Goal: Information Seeking & Learning: Check status

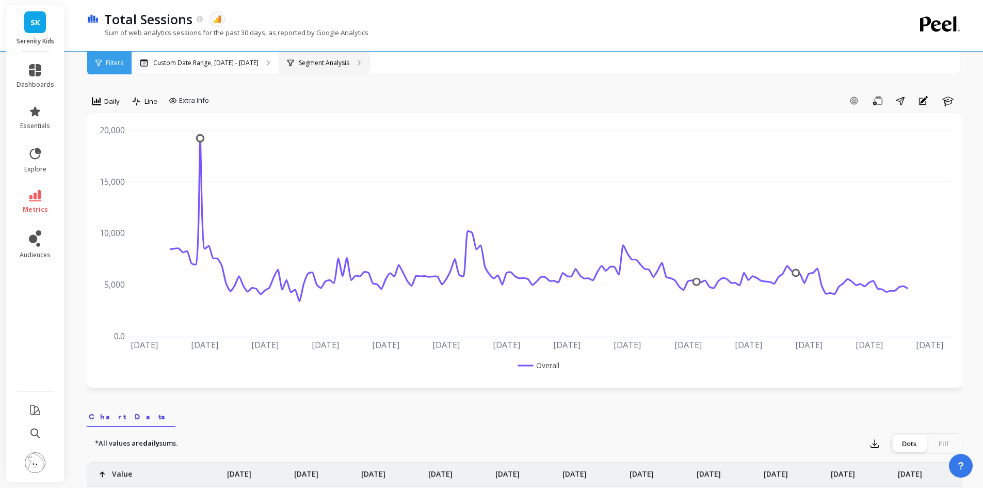
click at [330, 60] on p "Segment Analysis" at bounding box center [324, 63] width 51 height 8
click at [115, 70] on div "Filters" at bounding box center [109, 63] width 44 height 23
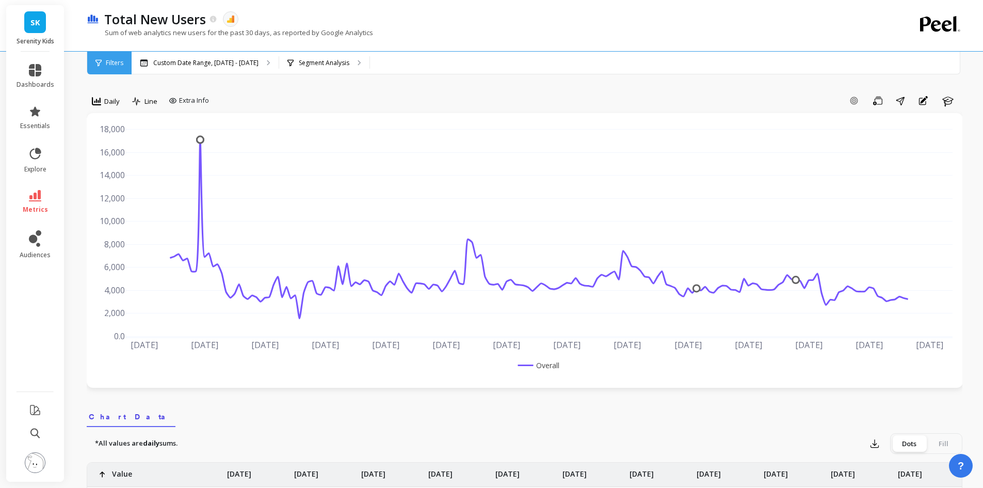
click at [102, 63] on div "Filters" at bounding box center [109, 63] width 44 height 23
click at [322, 59] on p "Segment Analysis" at bounding box center [324, 63] width 51 height 8
click at [225, 55] on div "Custom Date Range, [DATE] - [DATE]" at bounding box center [205, 63] width 147 height 23
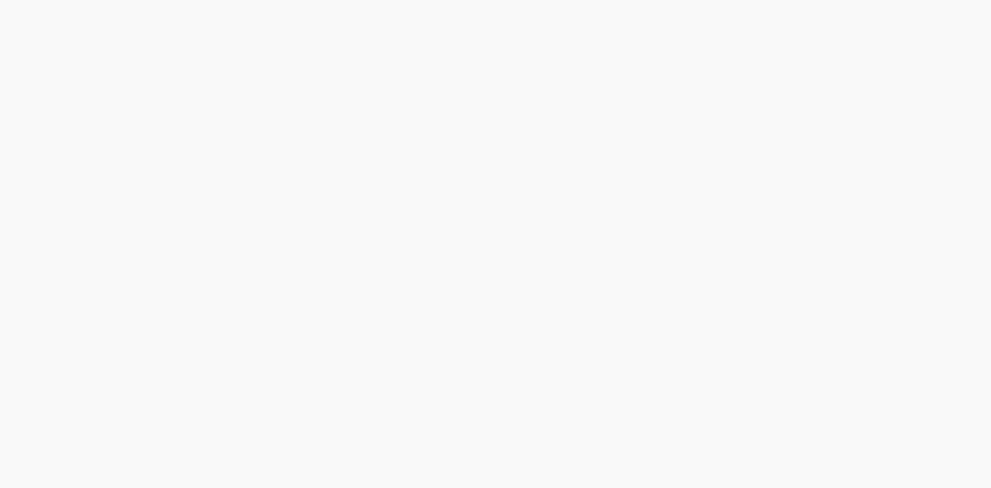
click at [418, 0] on html at bounding box center [495, 0] width 991 height 0
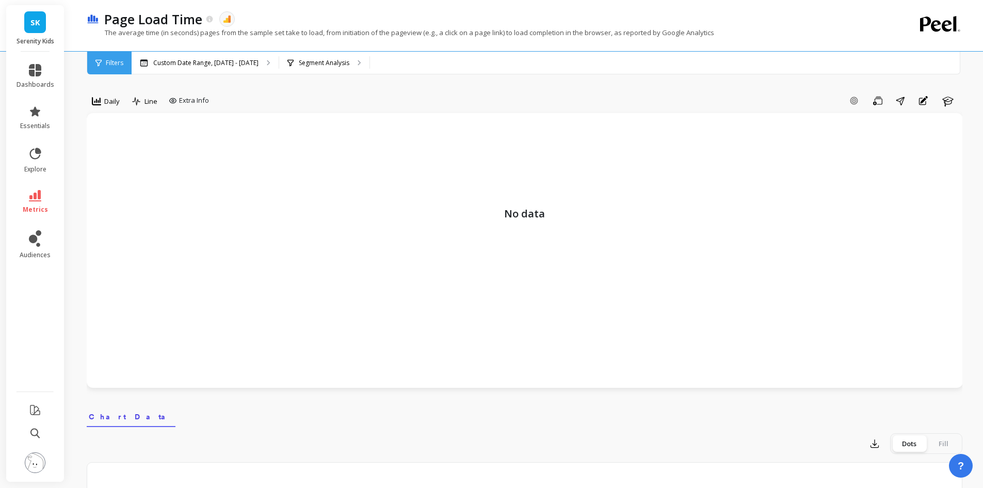
click at [238, 65] on p "Custom Date Range, [DATE] - [DATE]" at bounding box center [205, 63] width 105 height 8
click at [230, 69] on div "Custom Date Range, [DATE] - [DATE]" at bounding box center [205, 63] width 147 height 23
click at [350, 63] on div "Segment Analysis" at bounding box center [324, 63] width 90 height 23
click at [248, 70] on div "Custom Date Range, [DATE] - [DATE]" at bounding box center [205, 63] width 147 height 23
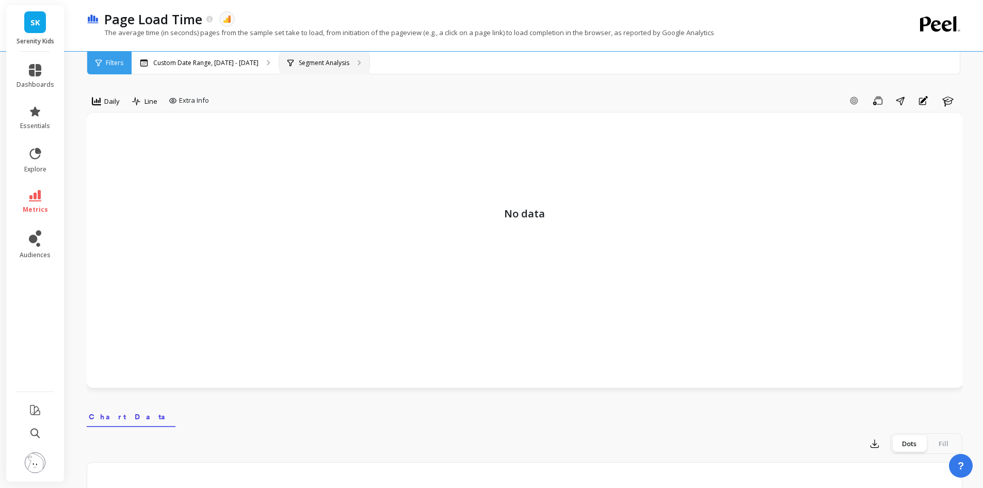
click at [333, 55] on div "Segment Analysis" at bounding box center [324, 63] width 90 height 23
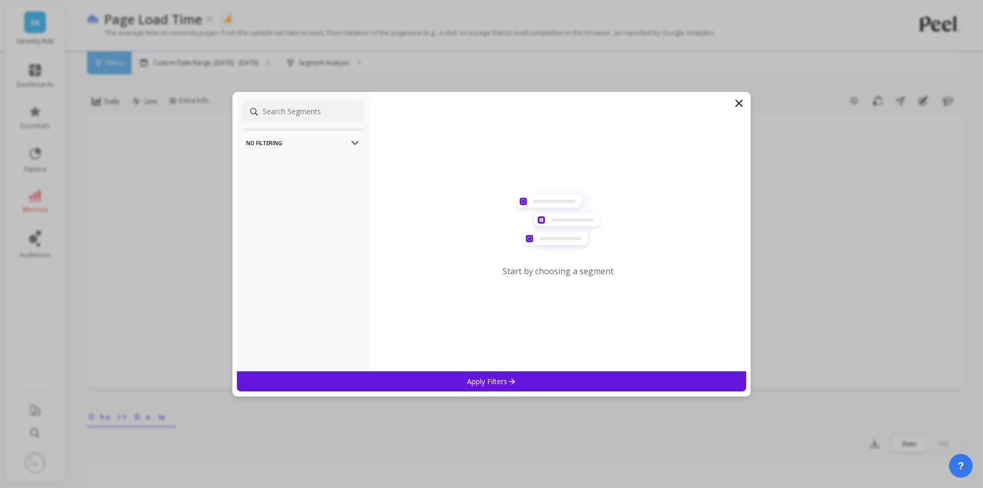
click at [326, 140] on p "No filtering" at bounding box center [303, 143] width 115 height 26
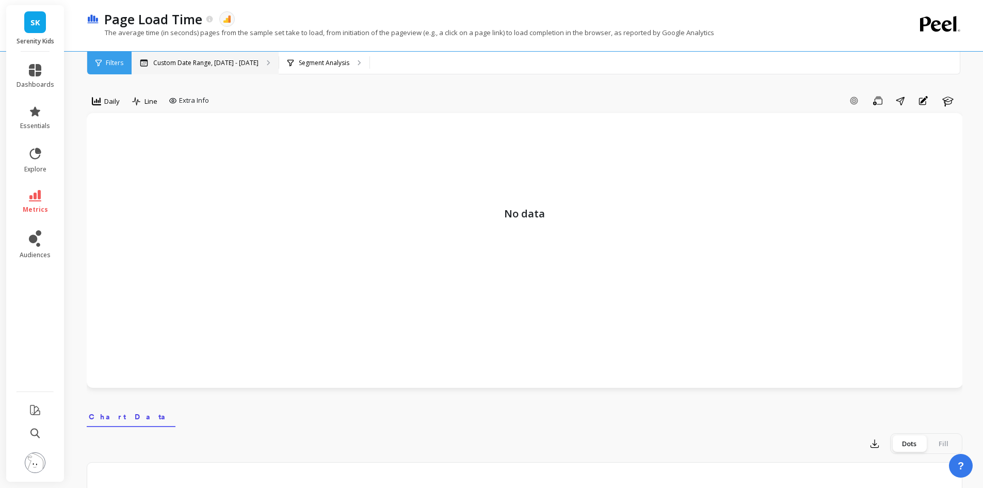
click at [233, 65] on p "Custom Date Range, [DATE] - [DATE]" at bounding box center [205, 63] width 105 height 8
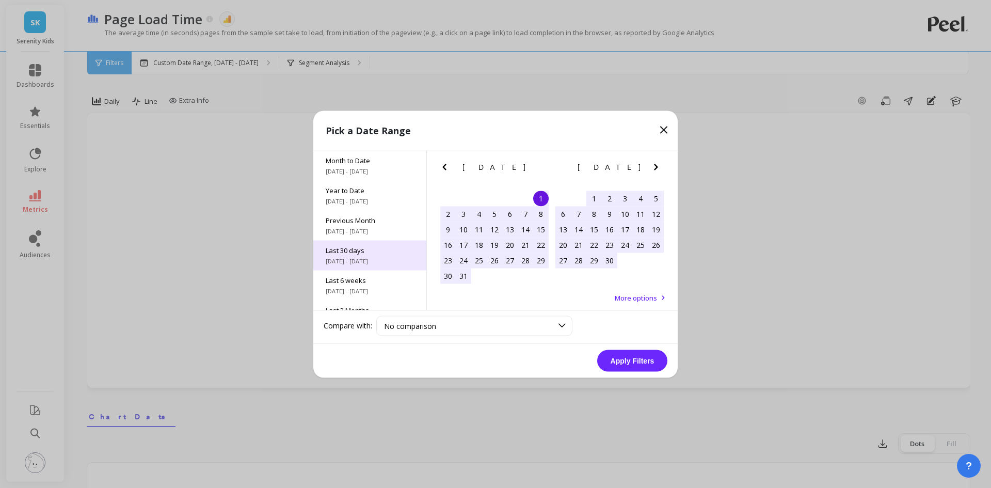
click at [369, 244] on div "Last 30 days [DATE] - [DATE]" at bounding box center [369, 255] width 113 height 30
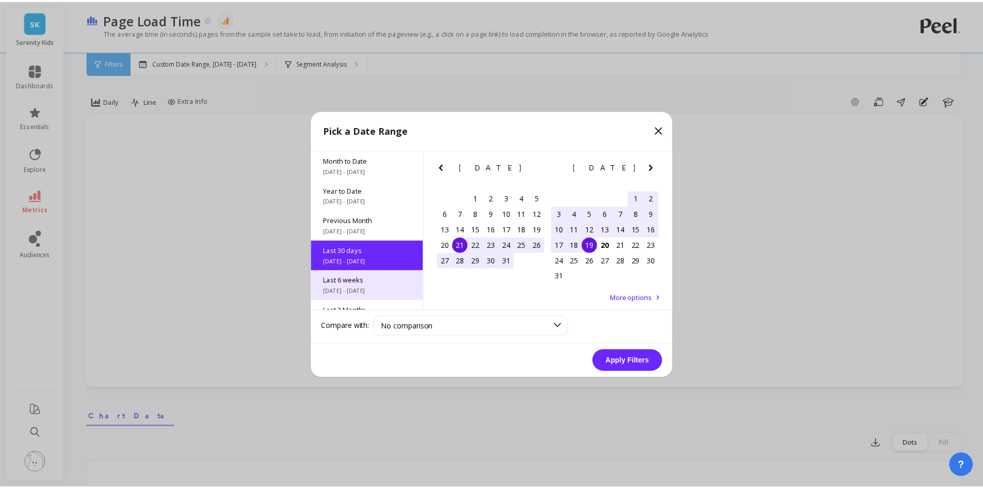
scroll to position [25, 0]
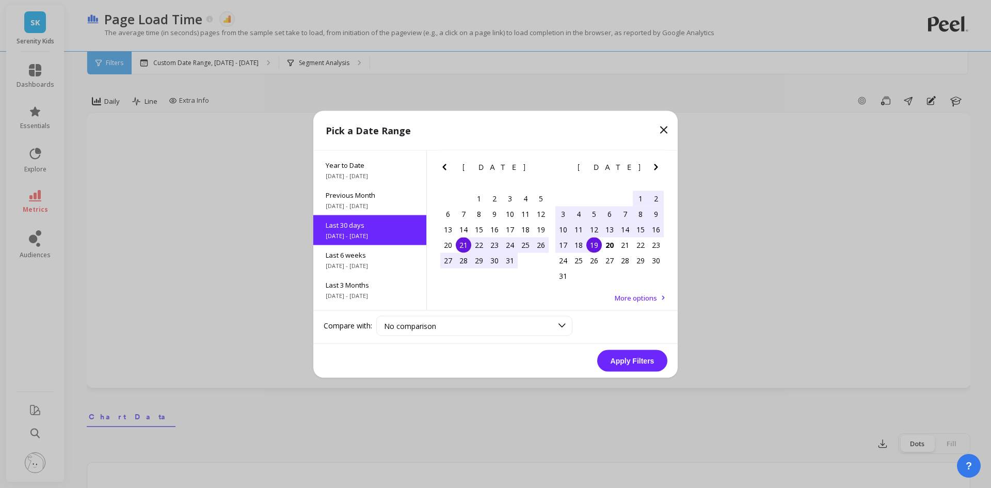
click at [648, 366] on button "Apply Filters" at bounding box center [632, 360] width 70 height 22
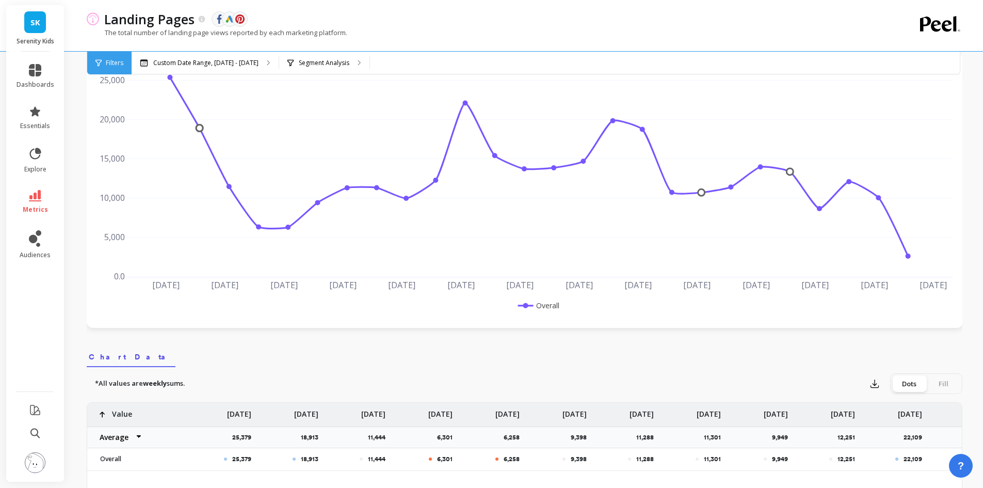
scroll to position [52, 0]
